Goal: Transaction & Acquisition: Purchase product/service

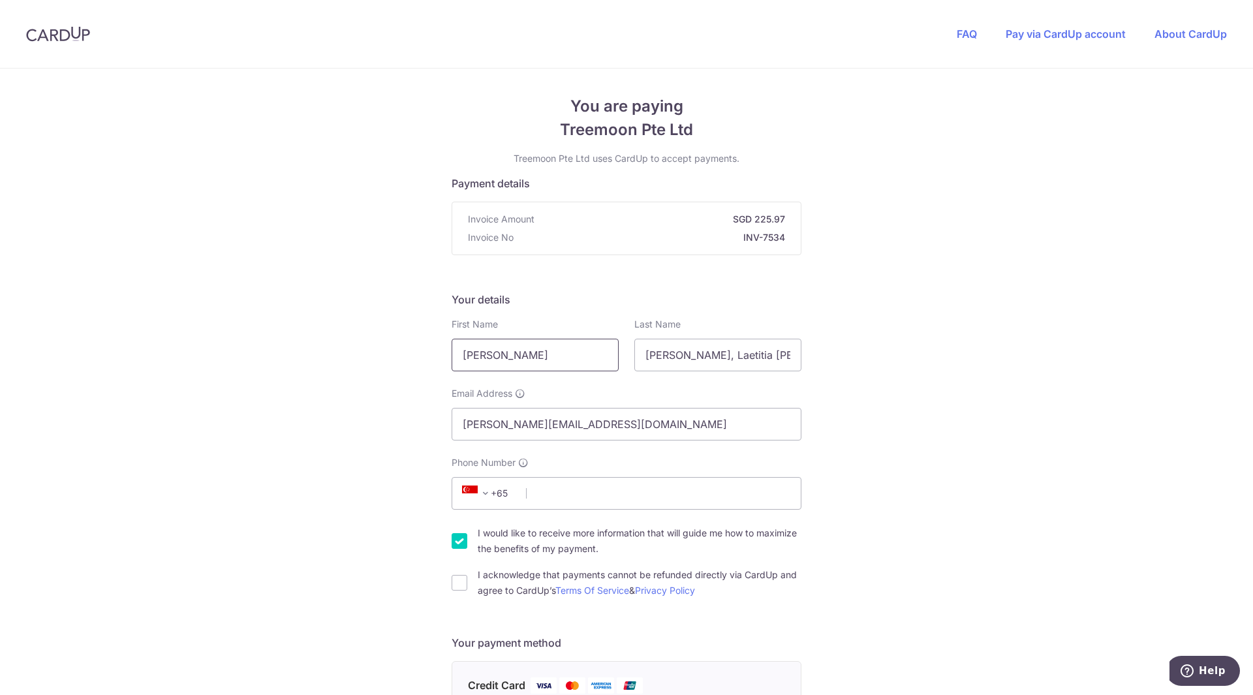
click at [502, 346] on input "[PERSON_NAME]" at bounding box center [534, 355] width 167 height 33
type input "[PERSON_NAME]"
click at [485, 494] on span at bounding box center [486, 493] width 16 height 16
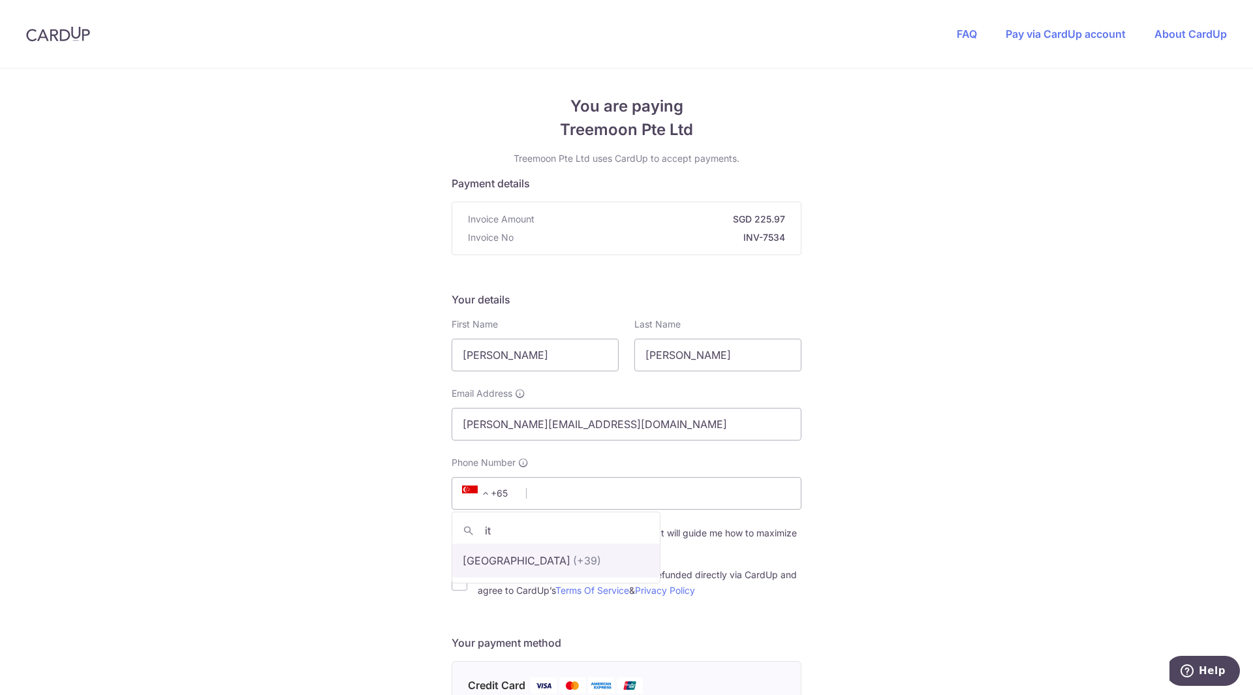
type input "it"
select select "110"
click at [586, 494] on input "Phone Number" at bounding box center [626, 493] width 350 height 33
type input "3312913183"
click at [403, 514] on div "You are paying Treemoon Pte Ltd Treemoon Pte Ltd uses CardUp to accept payments…" at bounding box center [626, 701] width 1253 height 1264
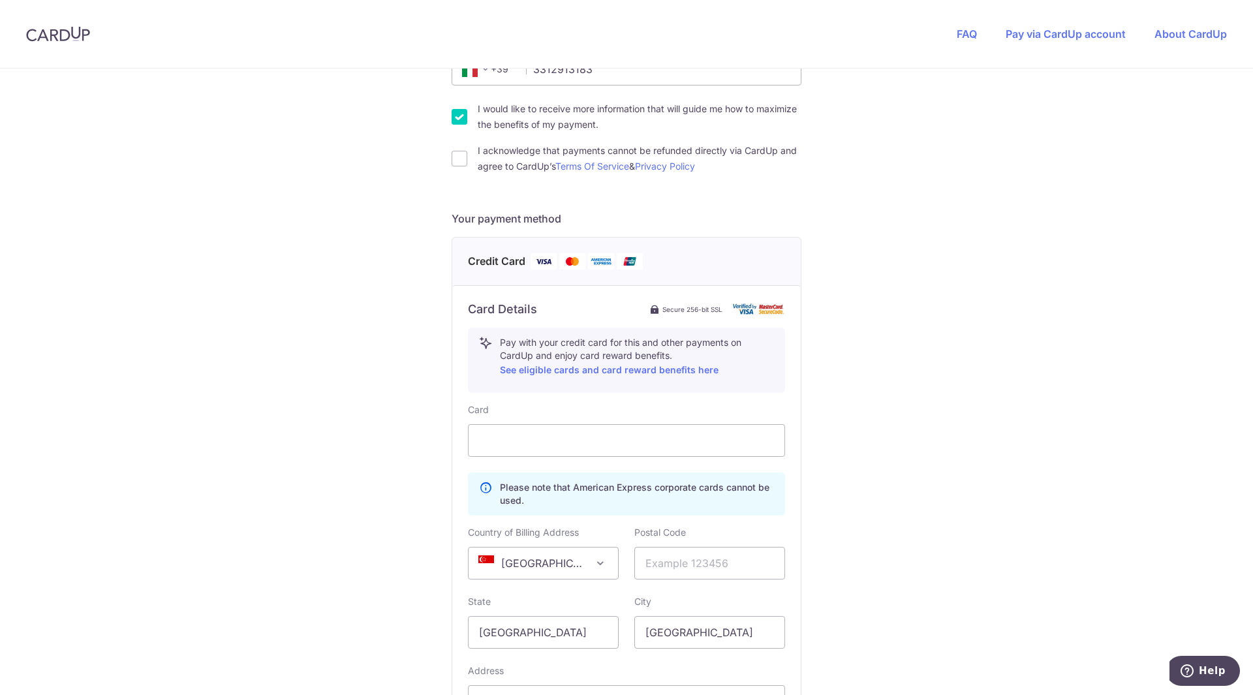
scroll to position [453, 0]
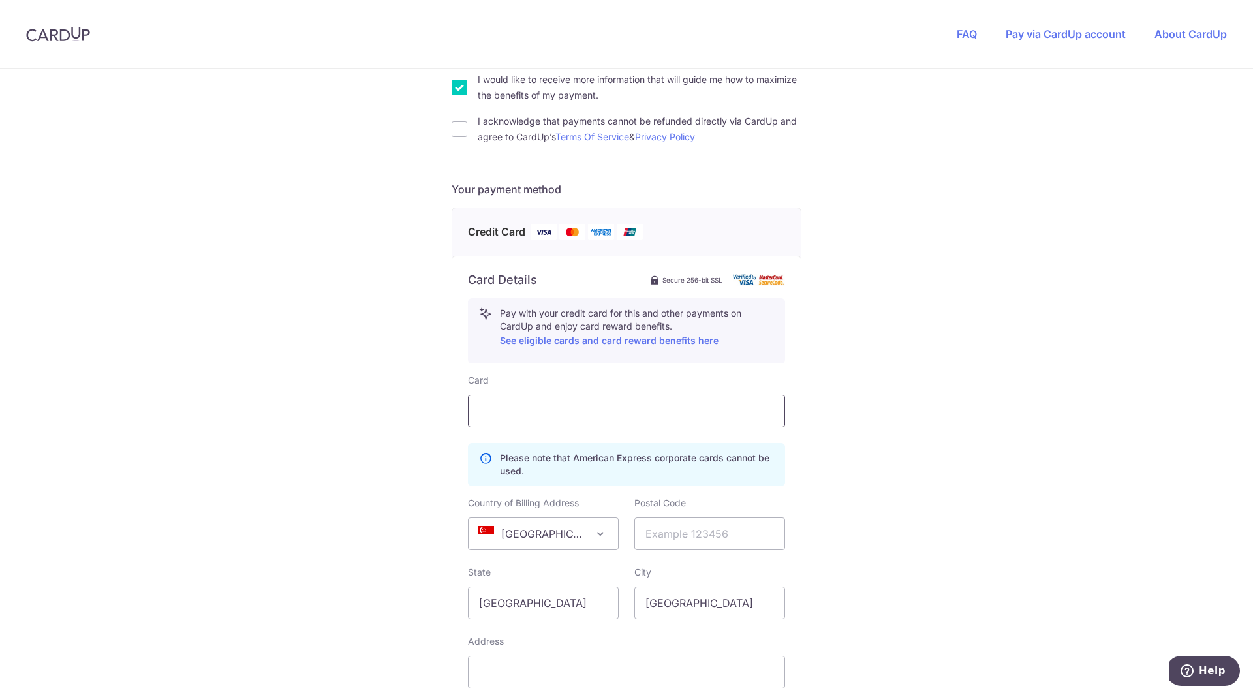
click at [525, 397] on div at bounding box center [626, 411] width 317 height 33
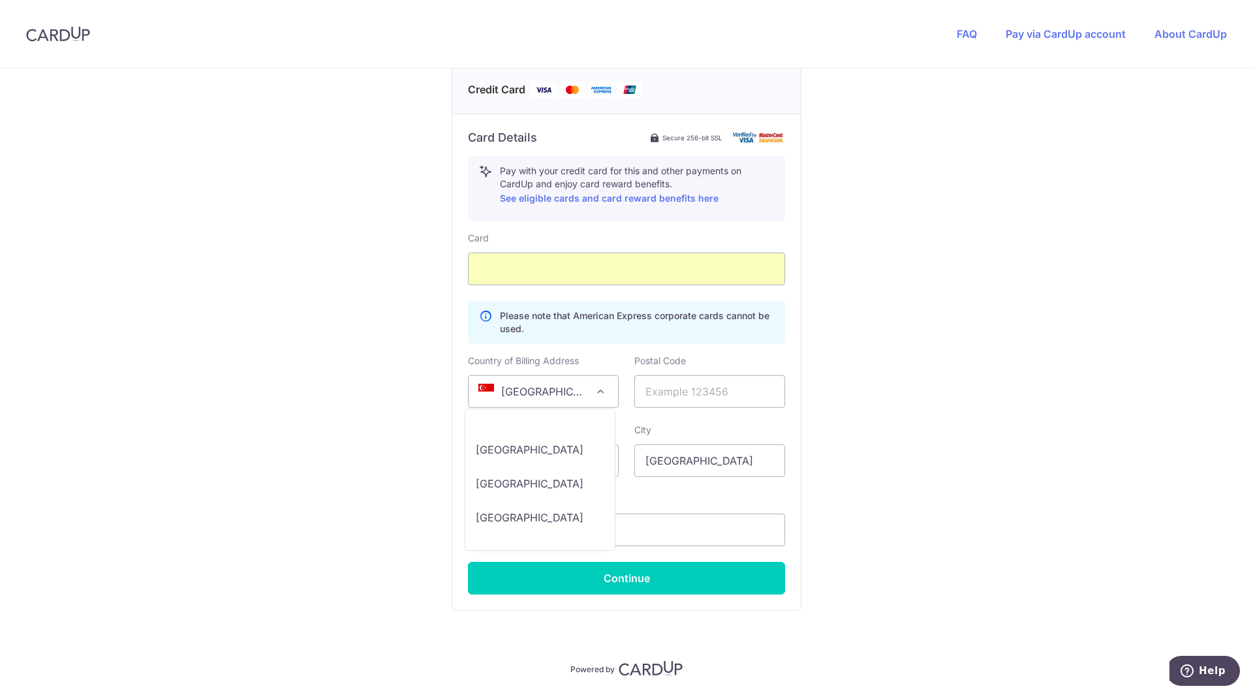
click at [596, 391] on span at bounding box center [600, 392] width 16 height 16
select select "IT"
click at [660, 380] on input "text" at bounding box center [709, 391] width 151 height 33
type input "10129"
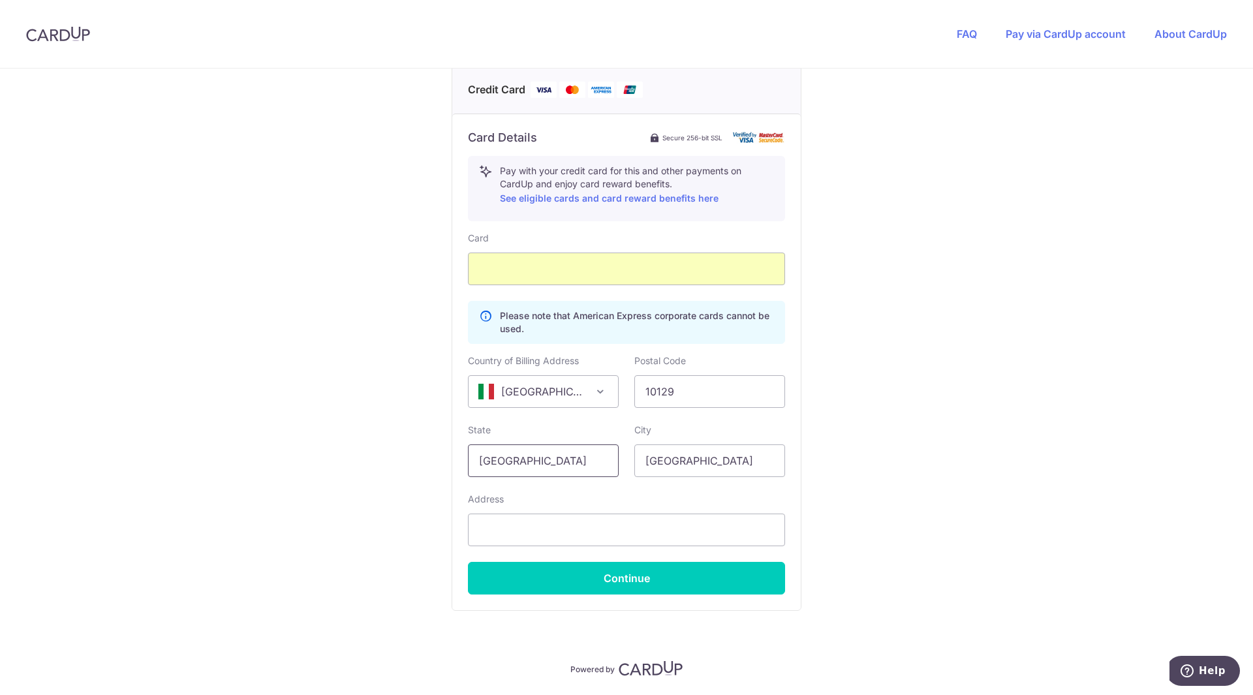
click at [532, 447] on input "[GEOGRAPHIC_DATA]" at bounding box center [543, 460] width 151 height 33
type input "[GEOGRAPHIC_DATA]"
click at [665, 463] on input "[GEOGRAPHIC_DATA]" at bounding box center [709, 460] width 151 height 33
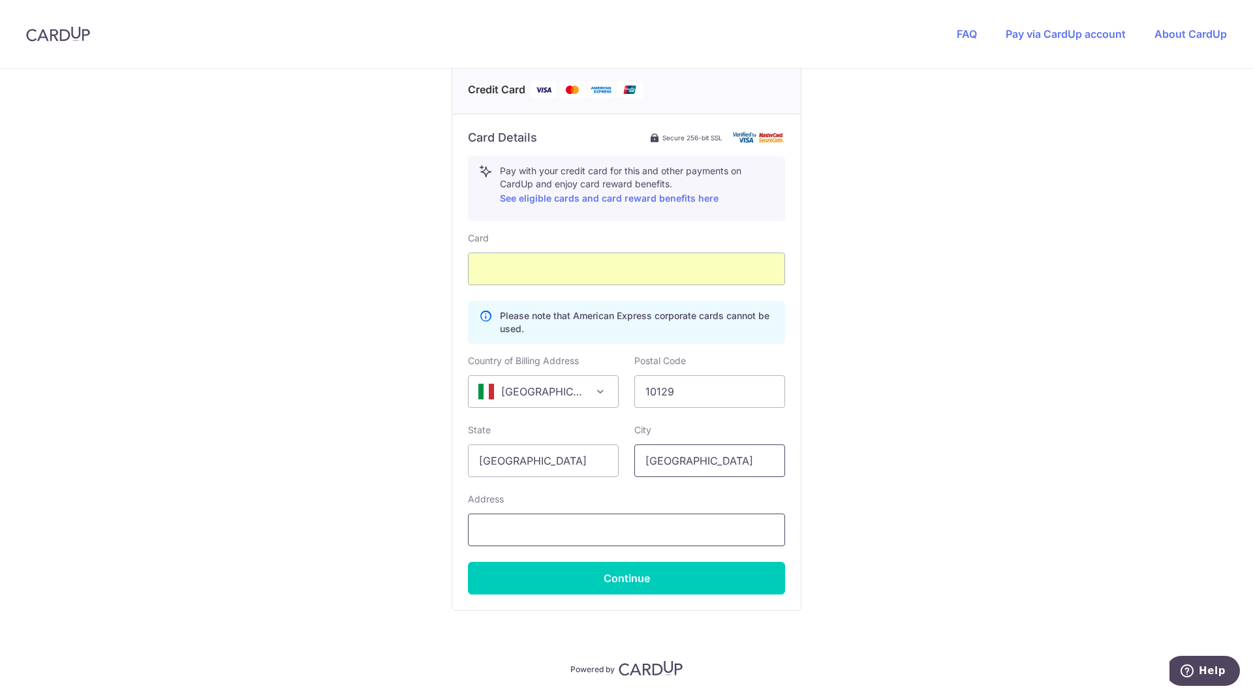
type input "[GEOGRAPHIC_DATA]"
click at [576, 528] on input "text" at bounding box center [626, 529] width 317 height 33
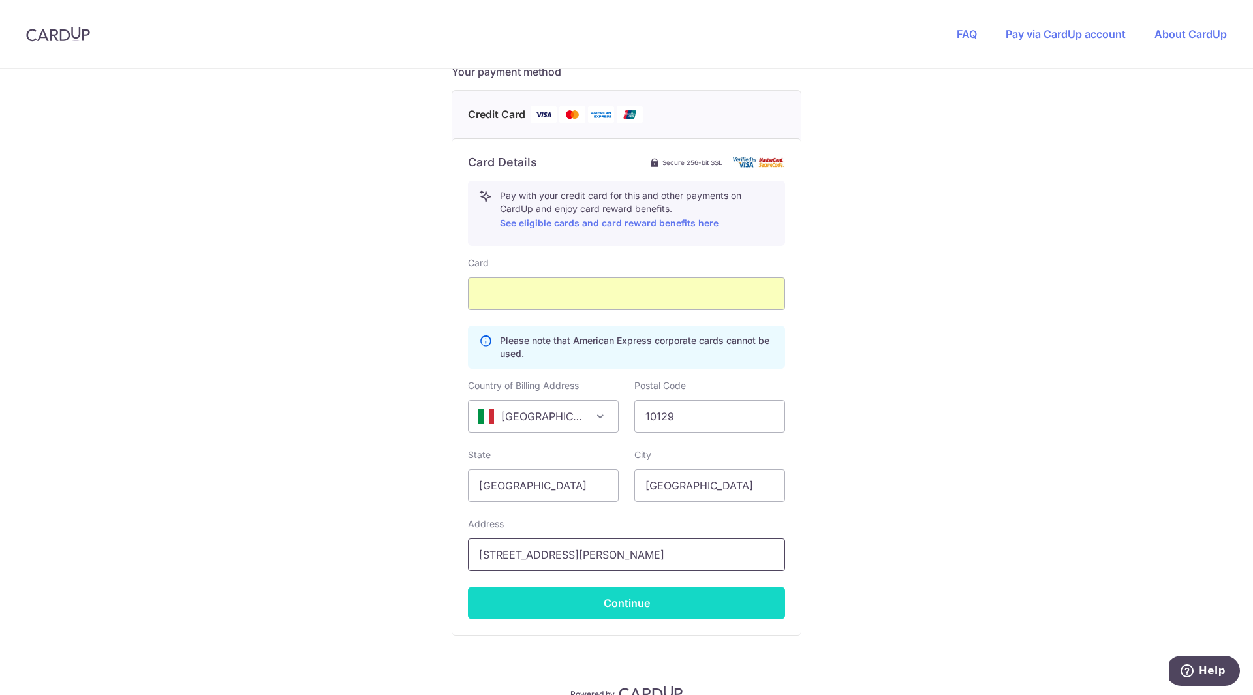
type input "[STREET_ADDRESS][PERSON_NAME]"
click at [553, 605] on button "Continue" at bounding box center [626, 602] width 317 height 33
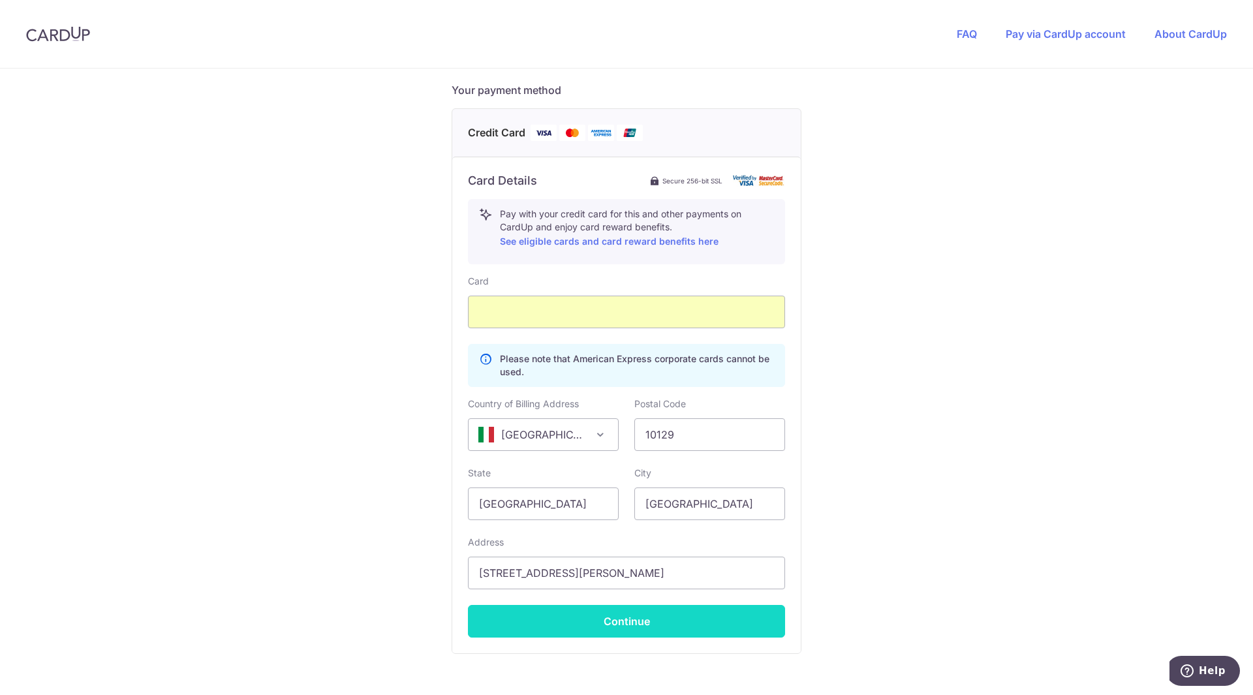
scroll to position [200, 0]
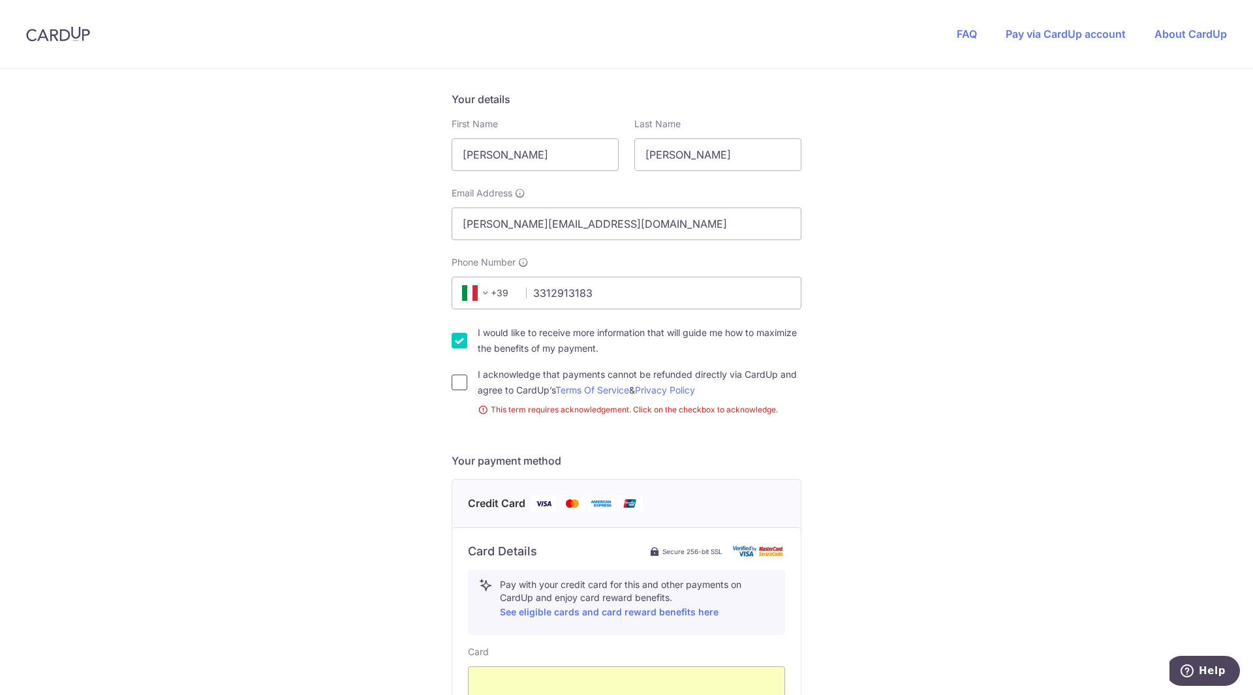
click at [455, 380] on input "I acknowledge that payments cannot be refunded directly via CardUp and agree to…" at bounding box center [459, 382] width 16 height 16
checkbox input "true"
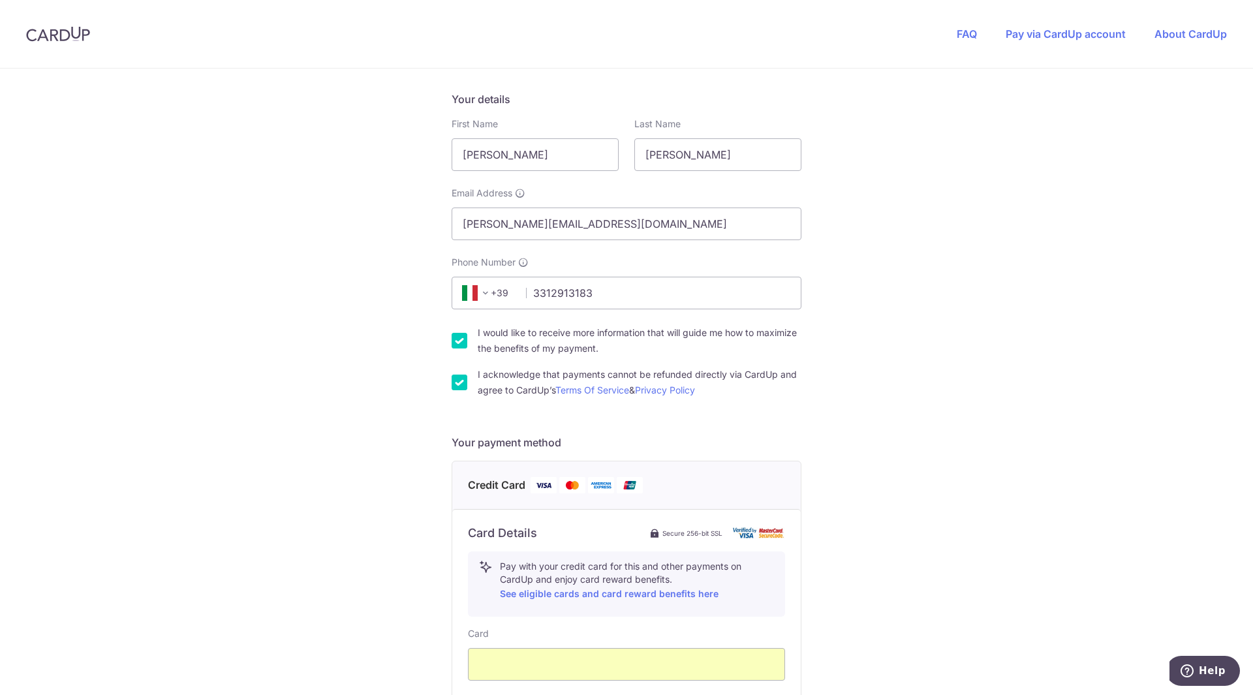
click at [451, 340] on input "I would like to receive more information that will guide me how to maximize the…" at bounding box center [459, 341] width 16 height 16
checkbox input "false"
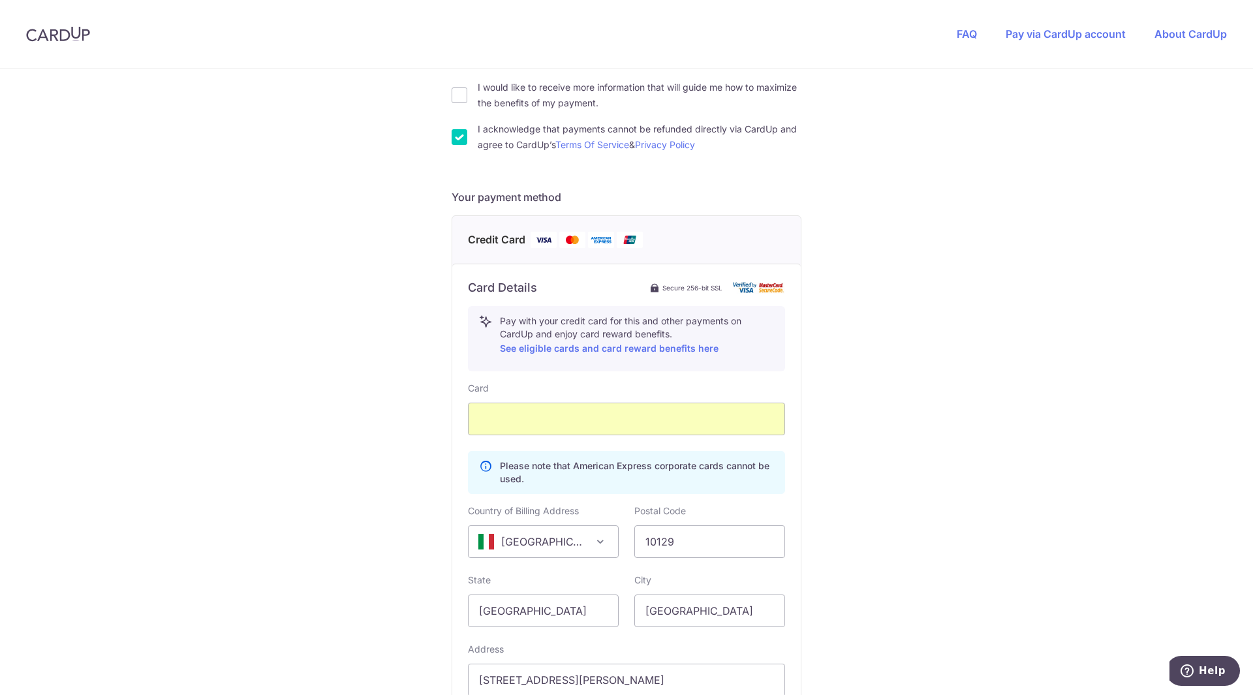
scroll to position [635, 0]
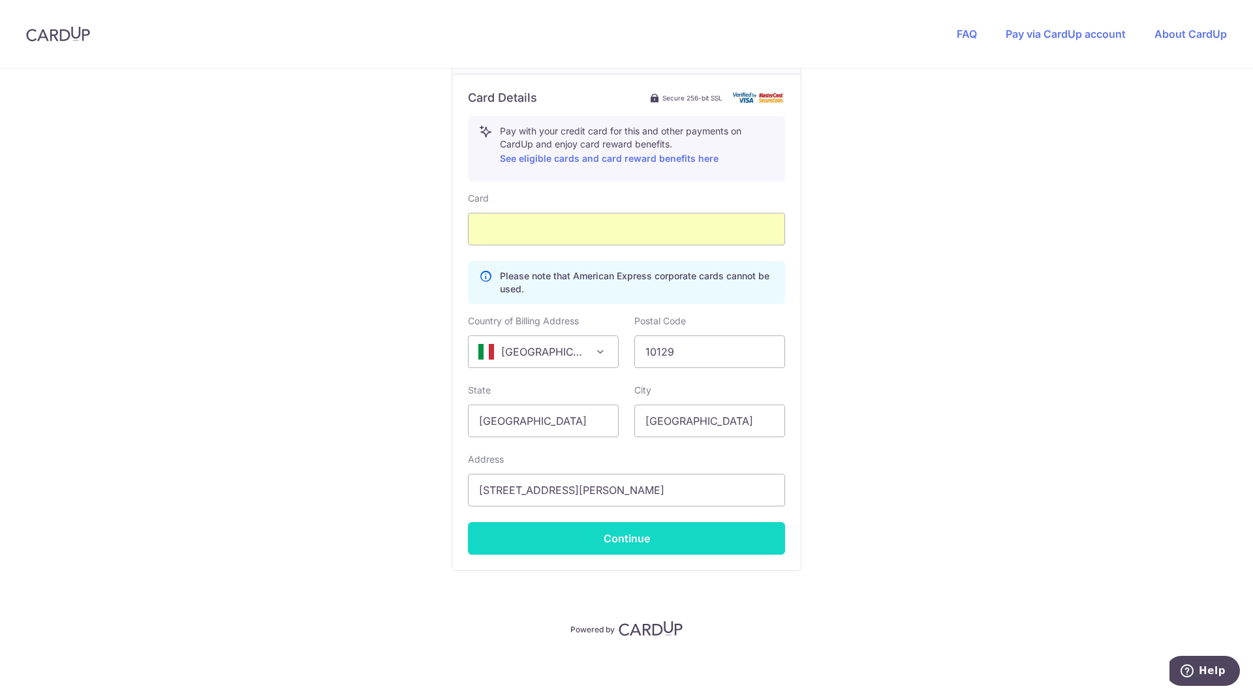
click at [549, 542] on button "Continue" at bounding box center [626, 538] width 317 height 33
type input "**** 6332"
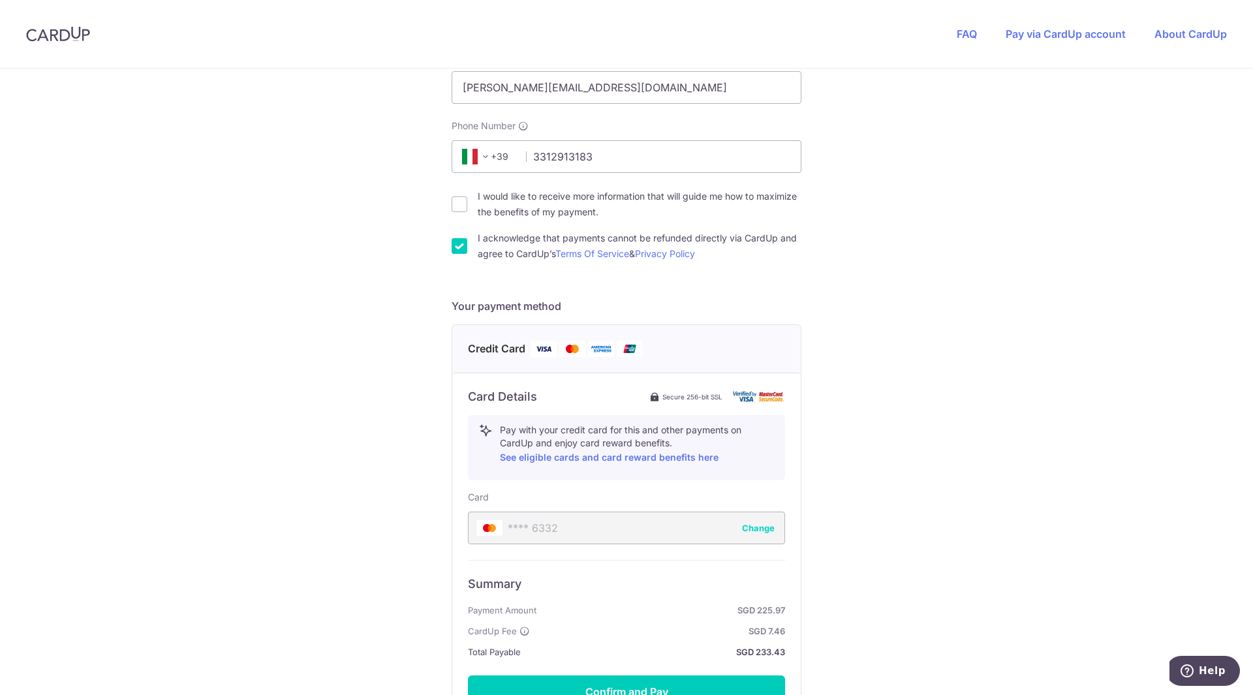
scroll to position [488, 0]
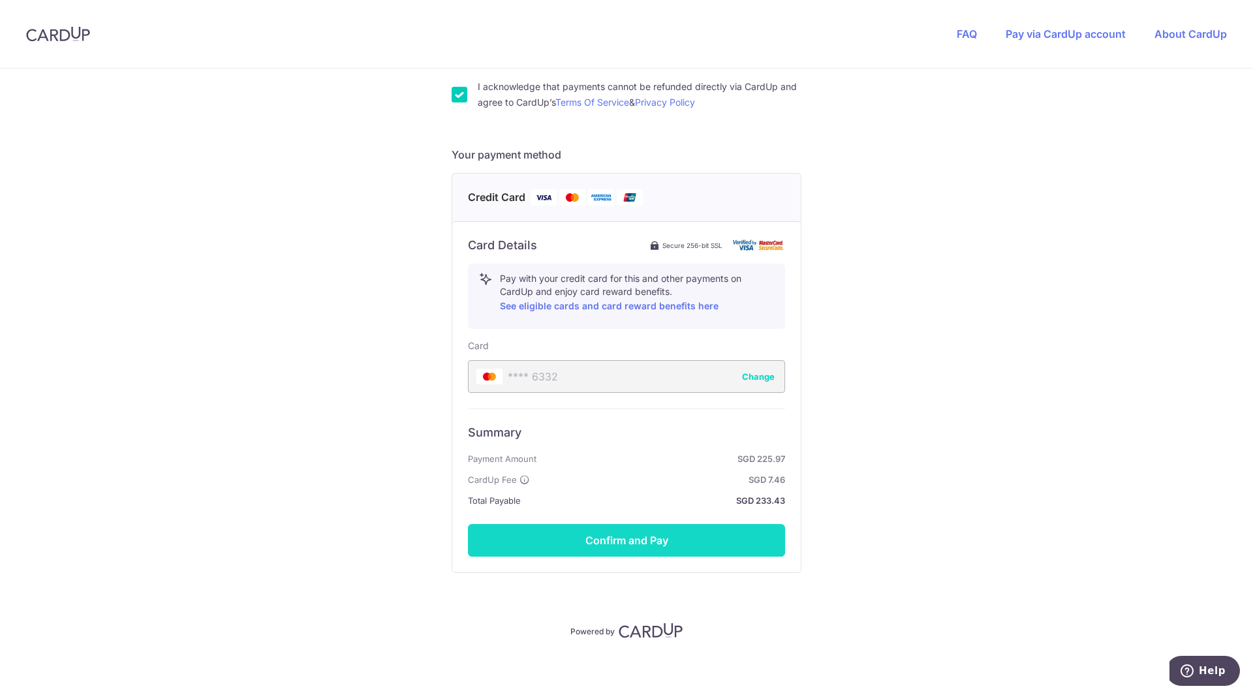
click at [644, 541] on button "Confirm and Pay" at bounding box center [626, 540] width 317 height 33
